Goal: Find specific page/section: Find specific page/section

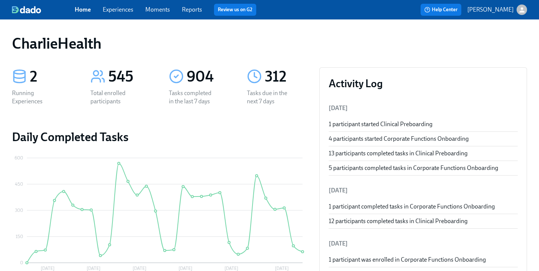
click at [111, 8] on link "Experiences" at bounding box center [118, 9] width 31 height 7
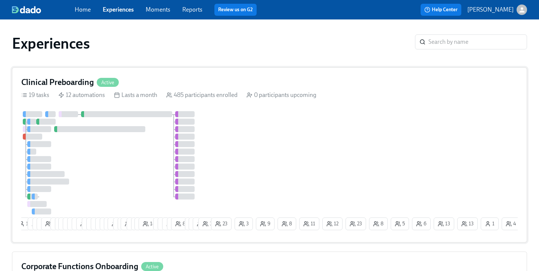
scroll to position [170, 0]
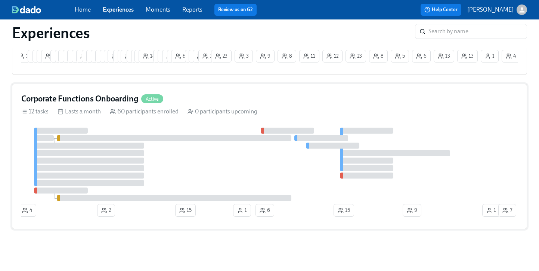
click at [52, 99] on h4 "Corporate Functions Onboarding" at bounding box center [79, 98] width 117 height 11
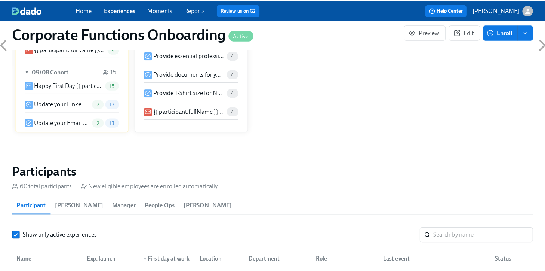
scroll to position [744, 0]
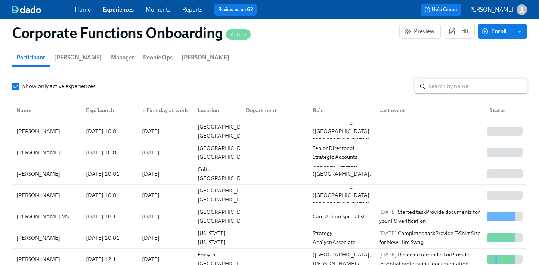
click at [446, 88] on input "search" at bounding box center [478, 86] width 99 height 15
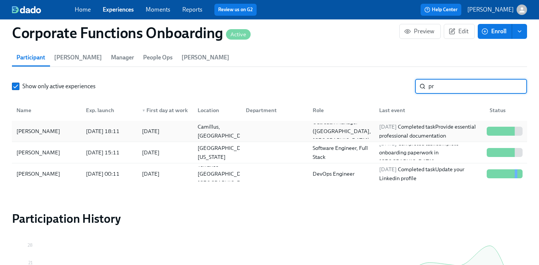
click at [502, 132] on div at bounding box center [501, 131] width 3 height 9
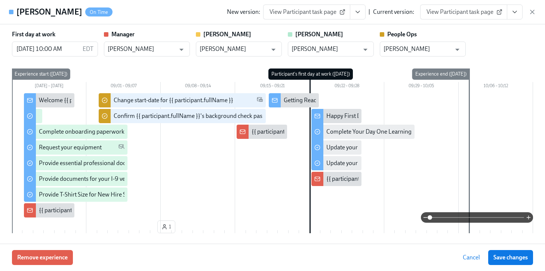
click at [474, 10] on span "View Participant task page" at bounding box center [464, 11] width 74 height 7
click at [520, 8] on button "View task page" at bounding box center [515, 11] width 16 height 15
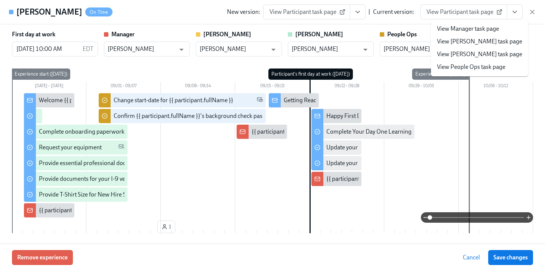
click at [469, 65] on link "View People Ops task page" at bounding box center [471, 67] width 68 height 8
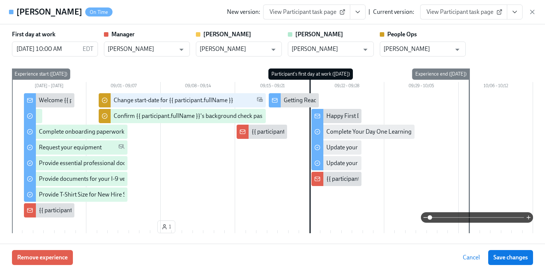
scroll to position [0, 4789]
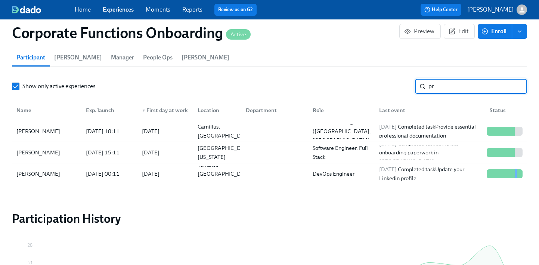
drag, startPoint x: 443, startPoint y: 90, endPoint x: 331, endPoint y: 93, distance: 111.5
click at [361, 89] on div "Show only active experiences pr ​" at bounding box center [270, 86] width 516 height 15
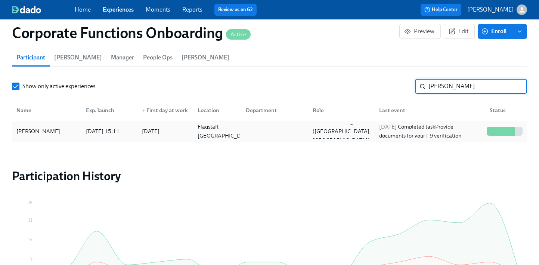
click at [476, 124] on div "[DATE] Completed task Provide documents for your I-9 verification" at bounding box center [430, 131] width 108 height 18
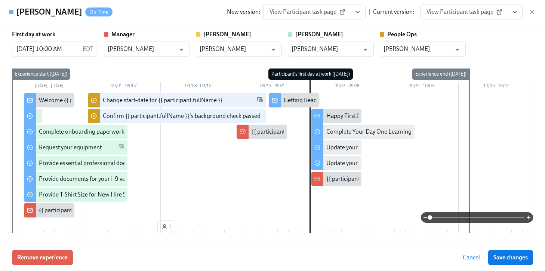
click at [513, 12] on icon "View task page" at bounding box center [514, 11] width 7 height 7
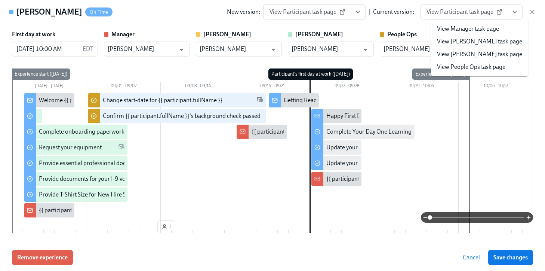
click at [474, 66] on link "View People Ops task page" at bounding box center [471, 67] width 68 height 8
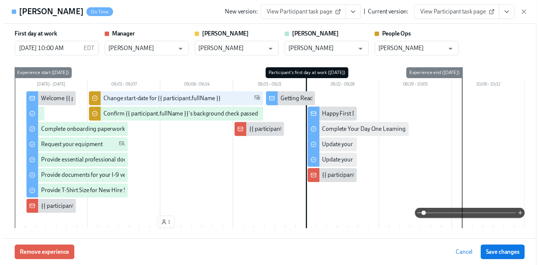
scroll to position [0, 4795]
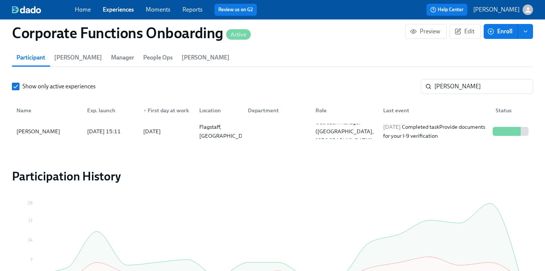
scroll to position [0, 4789]
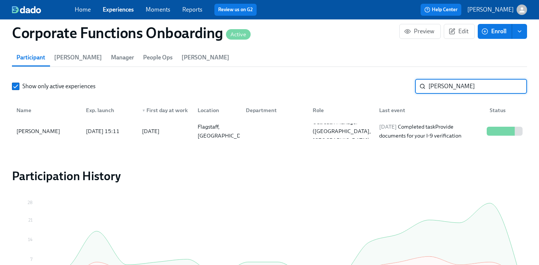
drag, startPoint x: 454, startPoint y: 84, endPoint x: 381, endPoint y: 85, distance: 72.9
click at [381, 85] on div "Show only active experiences [PERSON_NAME] ​" at bounding box center [270, 86] width 516 height 15
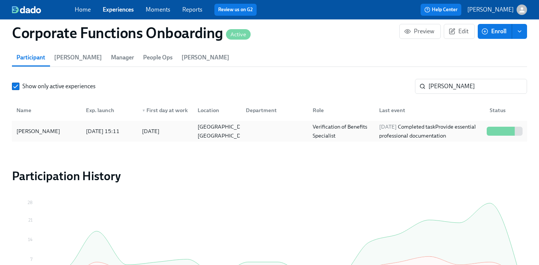
click at [504, 131] on div at bounding box center [503, 131] width 3 height 9
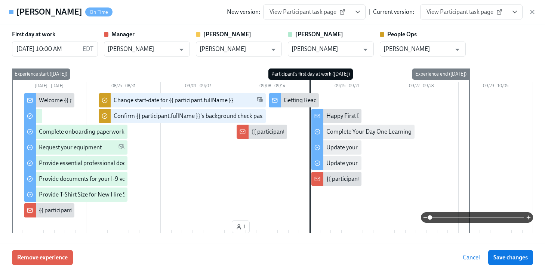
click at [512, 14] on icon "View task page" at bounding box center [514, 11] width 7 height 7
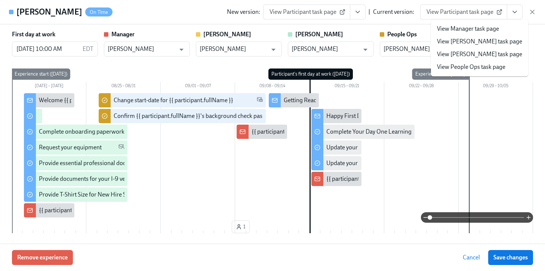
click at [484, 70] on link "View People Ops task page" at bounding box center [471, 67] width 68 height 8
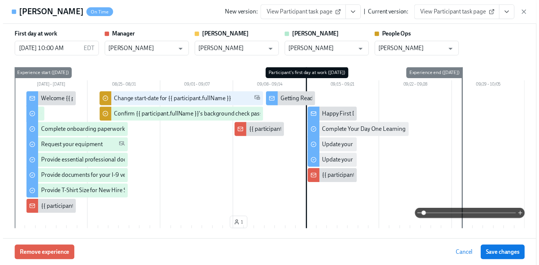
scroll to position [0, 4795]
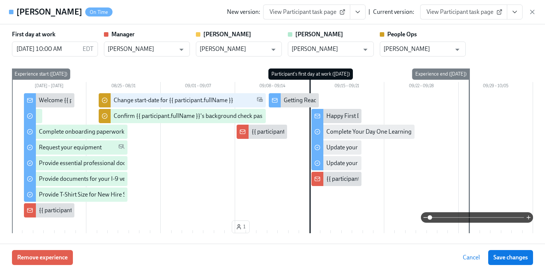
scroll to position [0, 4789]
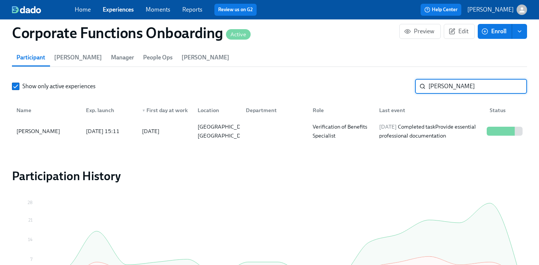
drag, startPoint x: 453, startPoint y: 91, endPoint x: 403, endPoint y: 89, distance: 49.8
click at [403, 89] on div "Show only active experiences [PERSON_NAME] ​" at bounding box center [270, 86] width 516 height 15
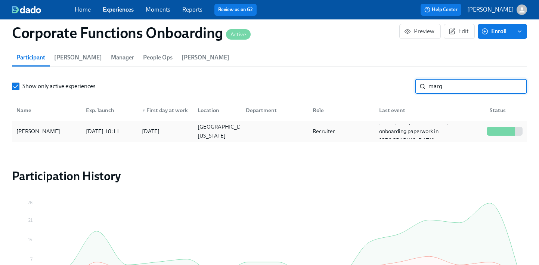
type input "marg"
click at [496, 121] on div "[PERSON_NAME] [DATE] 18:11 2025/09/15 [GEOGRAPHIC_DATA], [US_STATE] Recruiter […" at bounding box center [270, 131] width 516 height 21
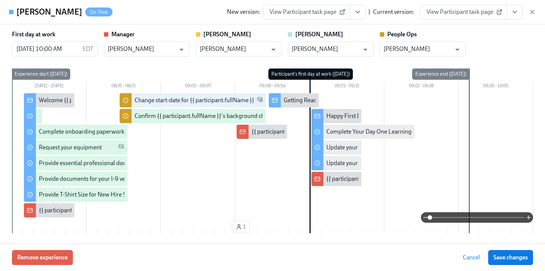
click at [512, 9] on icon "View task page" at bounding box center [514, 11] width 7 height 7
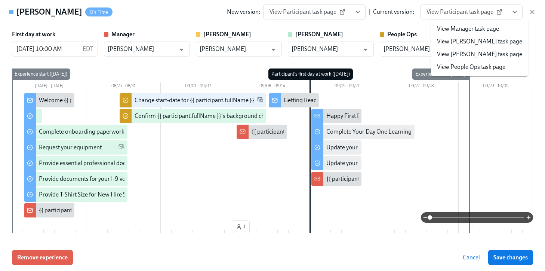
click at [463, 65] on link "View People Ops task page" at bounding box center [471, 67] width 68 height 8
